Goal: Task Accomplishment & Management: Use online tool/utility

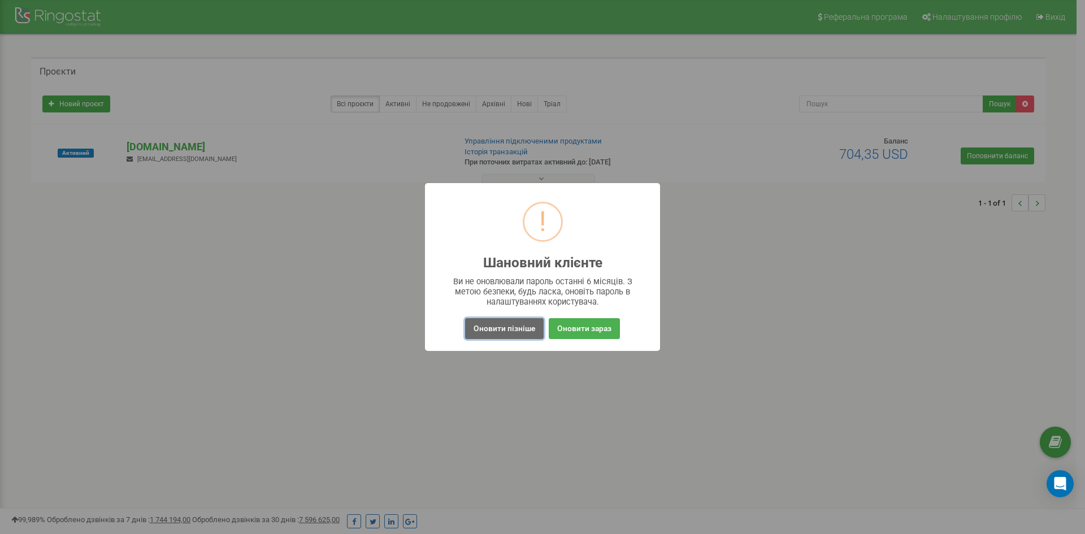
click at [496, 331] on button "Оновити пізніше" at bounding box center [504, 328] width 79 height 21
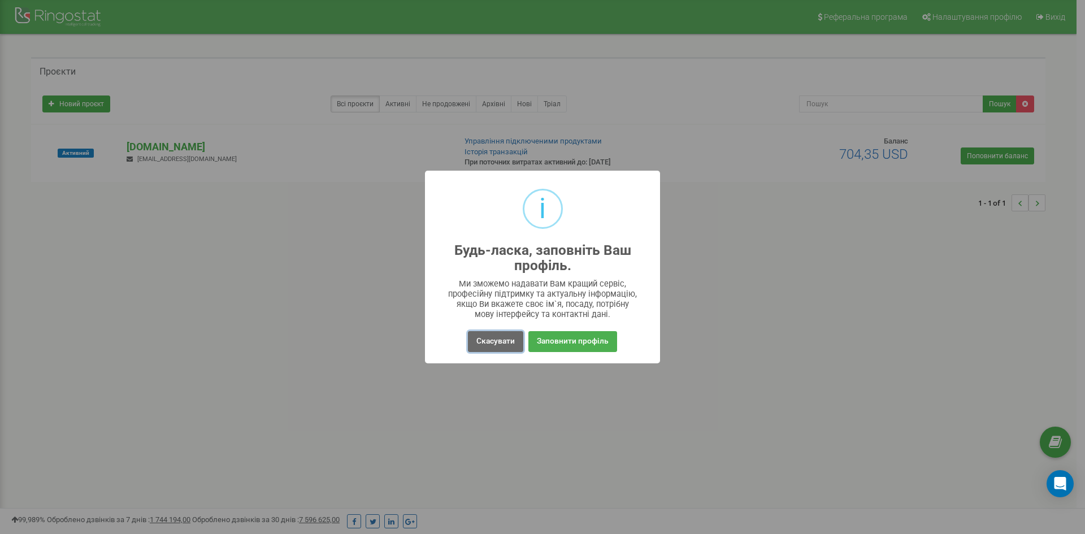
click at [490, 337] on button "Скасувати" at bounding box center [495, 341] width 55 height 21
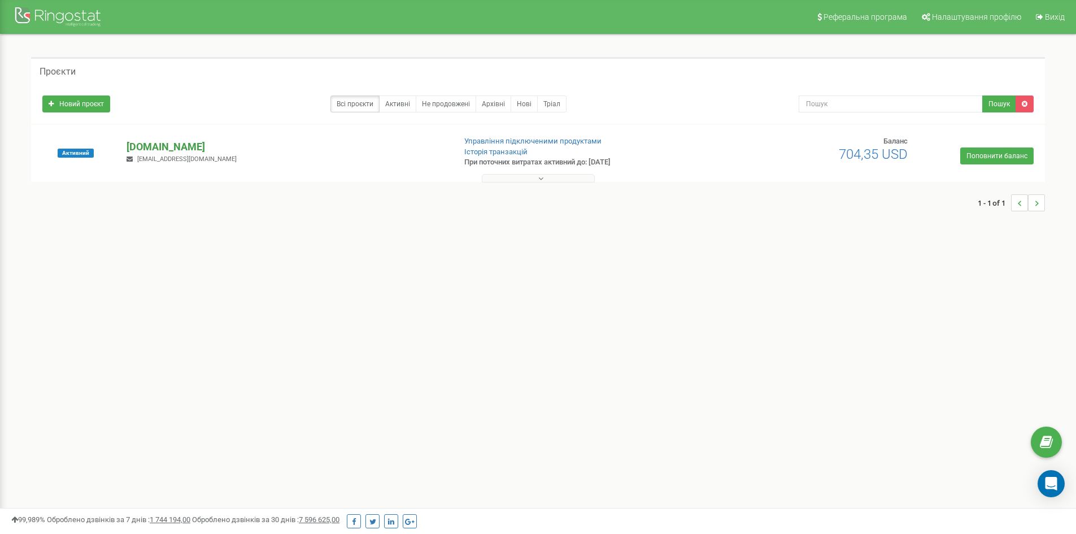
click at [163, 146] on p "[DOMAIN_NAME]" at bounding box center [286, 147] width 319 height 15
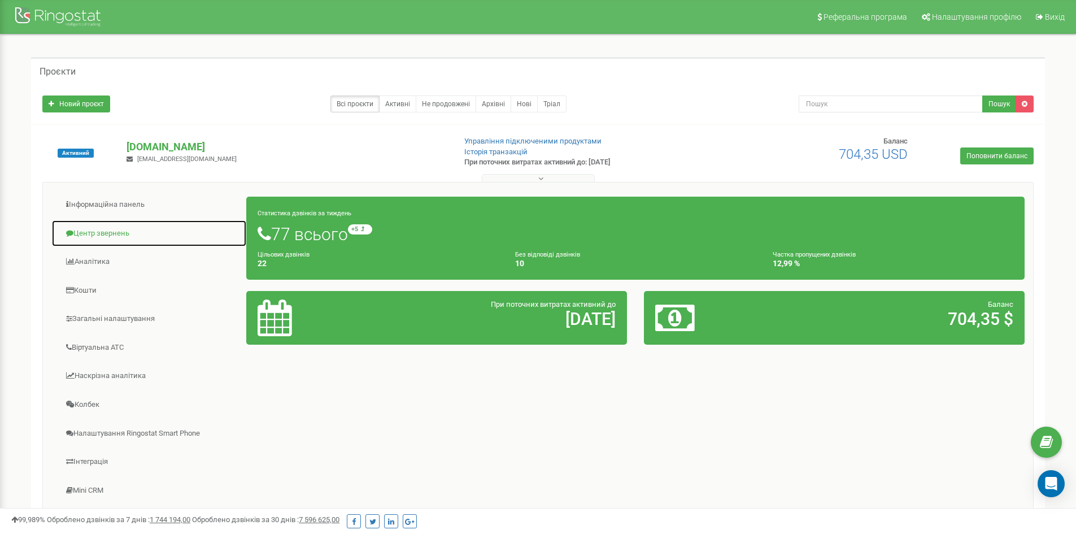
click at [103, 236] on link "Центр звернень" at bounding box center [148, 234] width 195 height 28
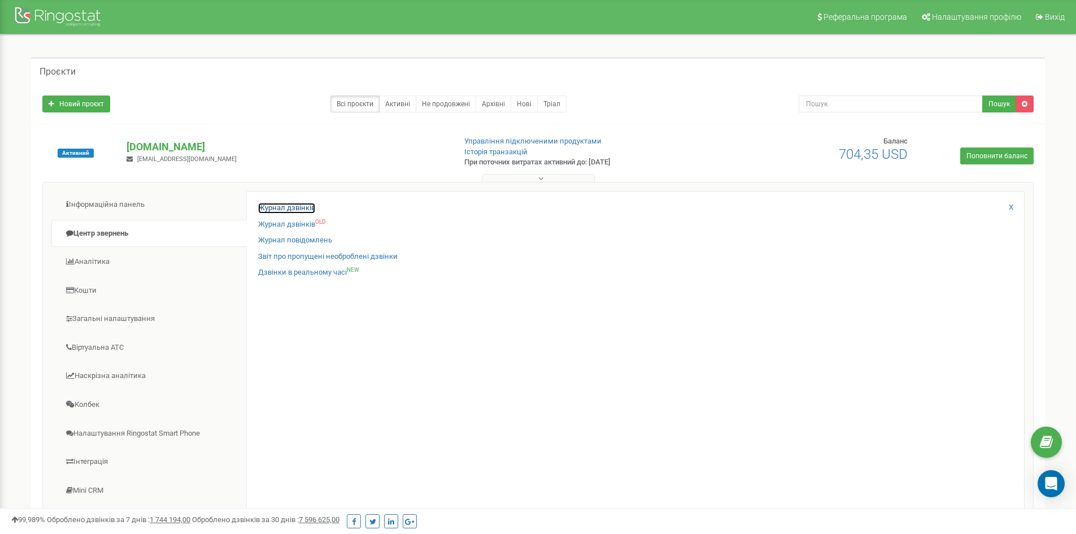
click at [273, 207] on link "Журнал дзвінків" at bounding box center [286, 208] width 57 height 11
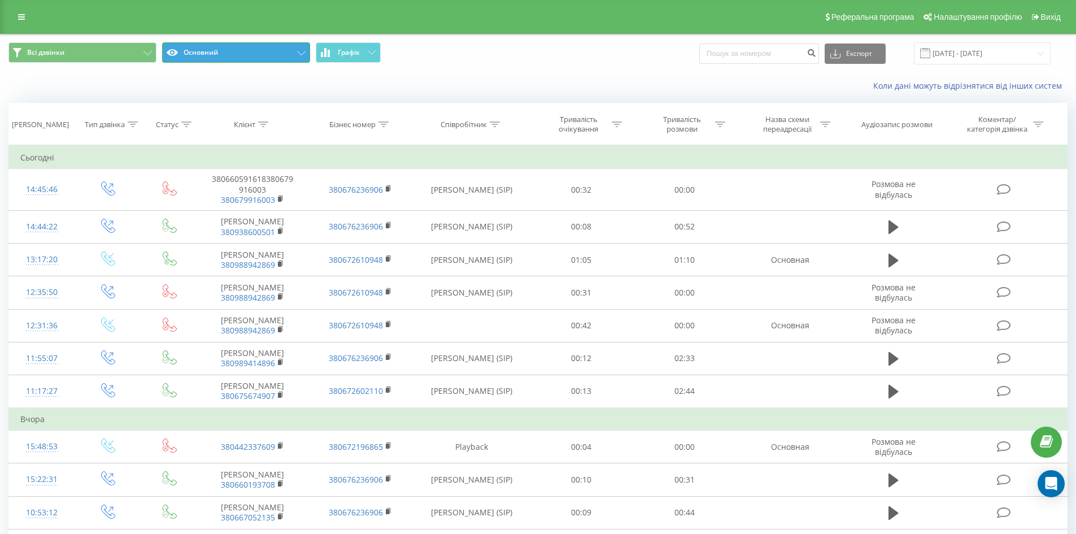
click at [279, 57] on button "Основний" at bounding box center [236, 52] width 148 height 20
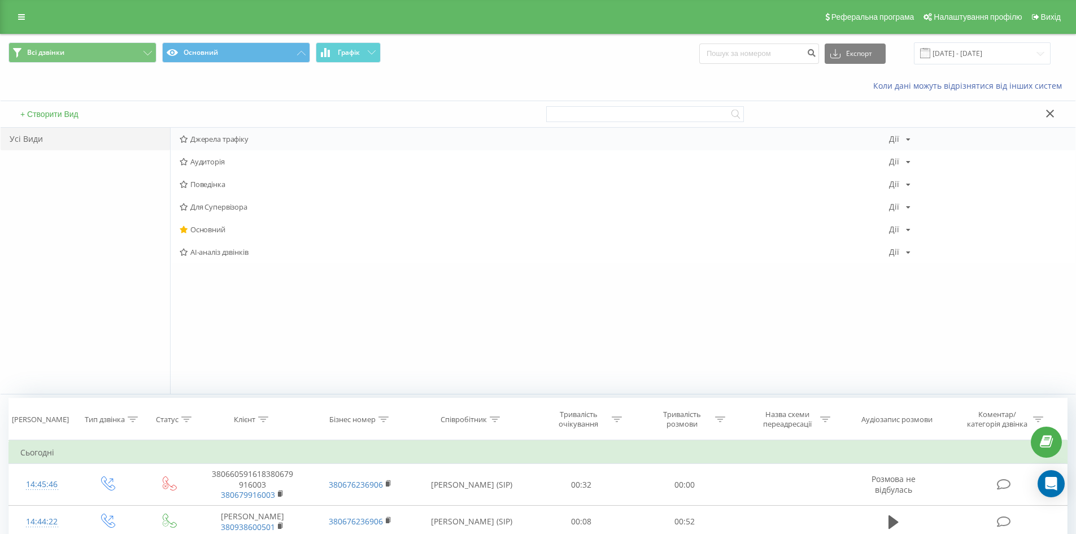
click at [220, 142] on span "Джерела трафіку" at bounding box center [535, 139] width 710 height 8
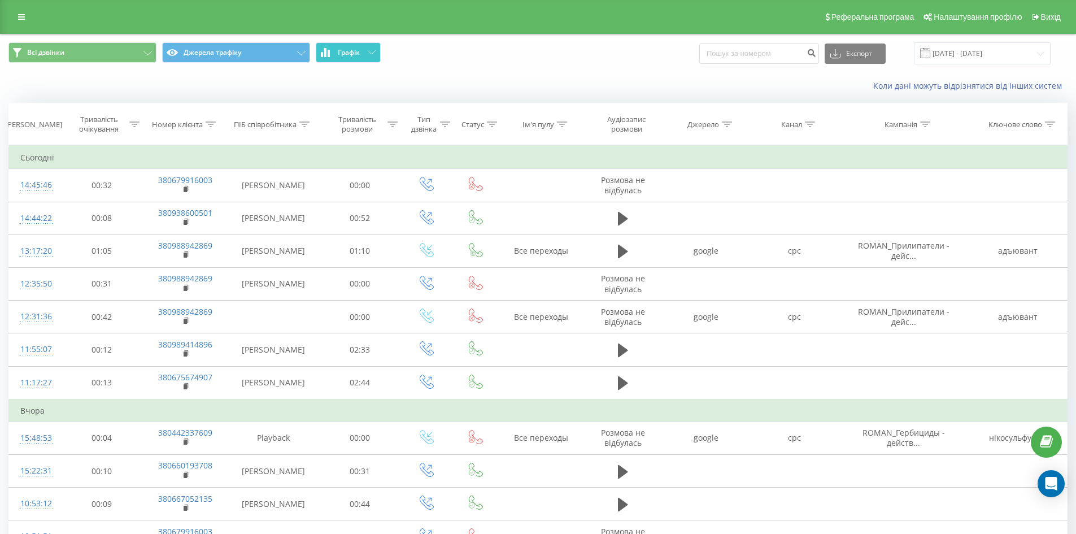
click at [348, 59] on button "Графік" at bounding box center [348, 52] width 65 height 20
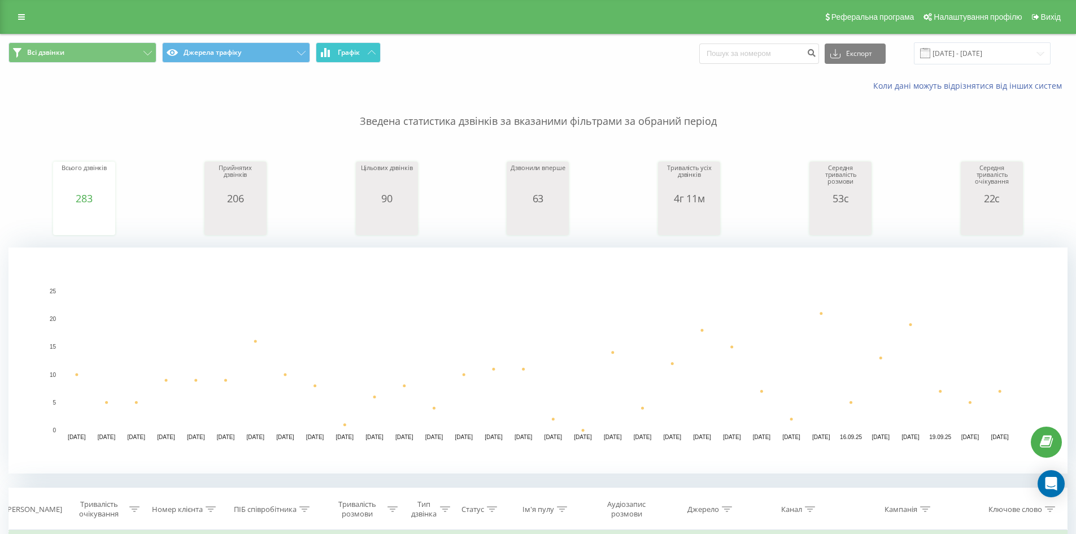
click at [349, 59] on button "Графік" at bounding box center [348, 52] width 65 height 20
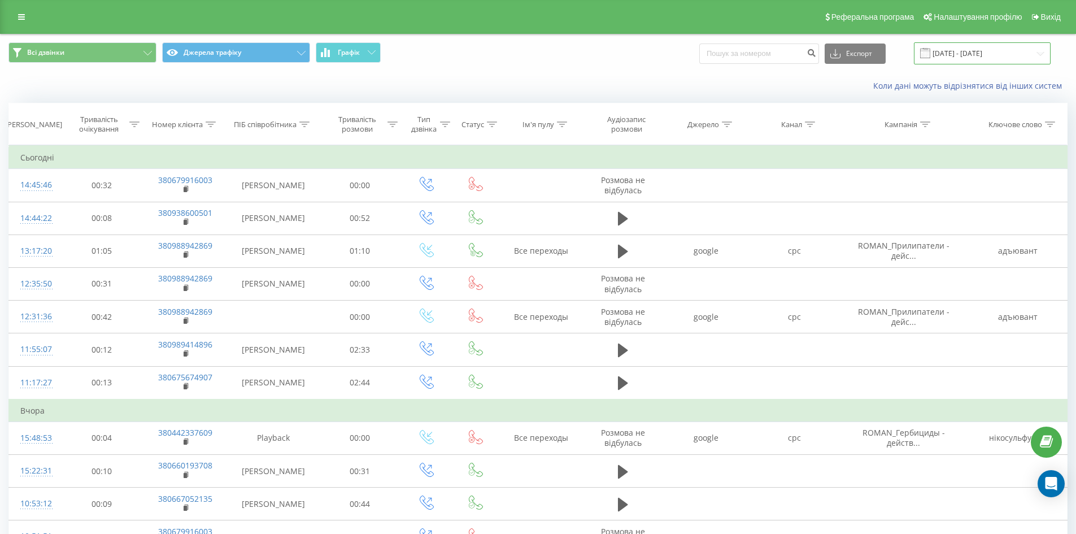
click at [958, 56] on input "[DATE] - [DATE]" at bounding box center [982, 53] width 137 height 22
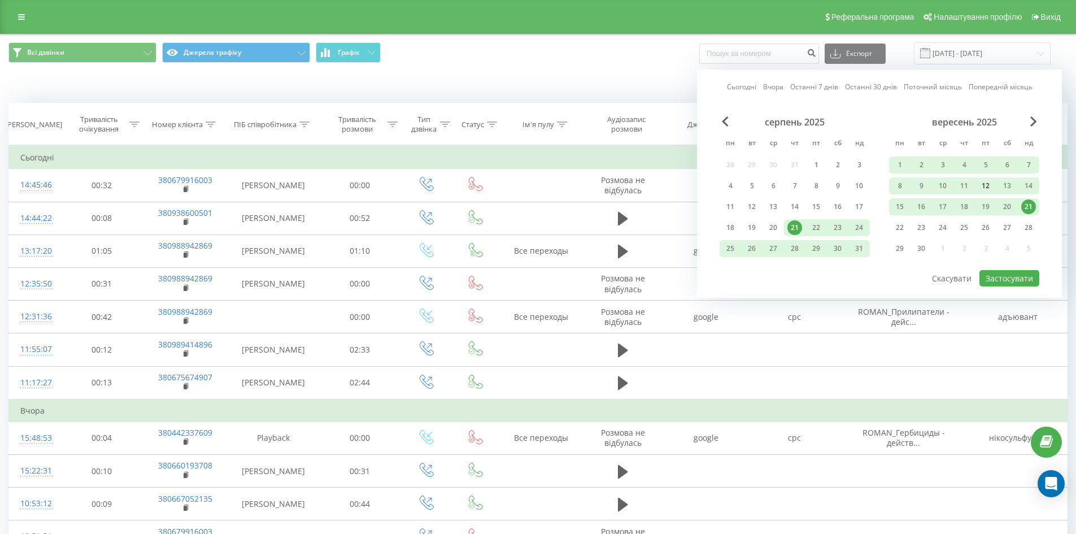
click at [982, 184] on div "12" at bounding box center [986, 186] width 15 height 15
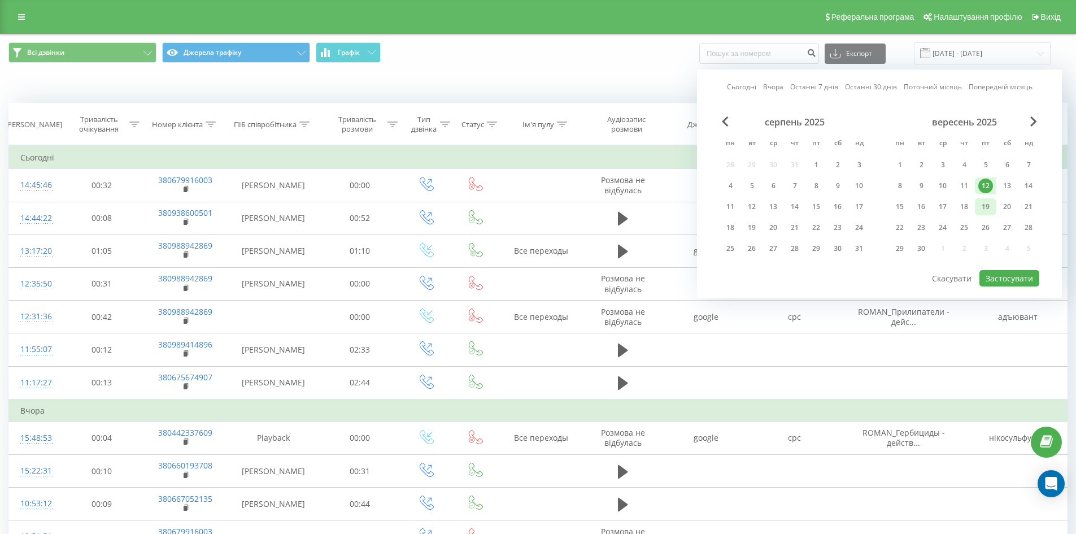
click at [986, 201] on div "19" at bounding box center [986, 206] width 15 height 15
click at [999, 276] on button "Застосувати" at bounding box center [1010, 278] width 60 height 16
type input "[DATE] - [DATE]"
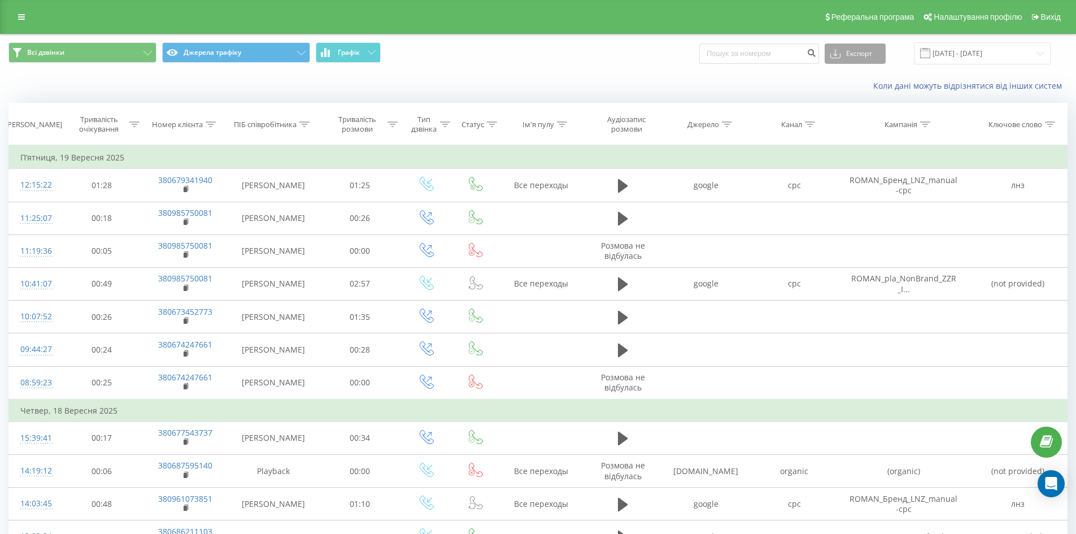
click at [868, 59] on button "Експорт" at bounding box center [855, 54] width 61 height 20
click at [851, 115] on span ".xlsx" at bounding box center [842, 115] width 16 height 11
